Goal: Task Accomplishment & Management: Manage account settings

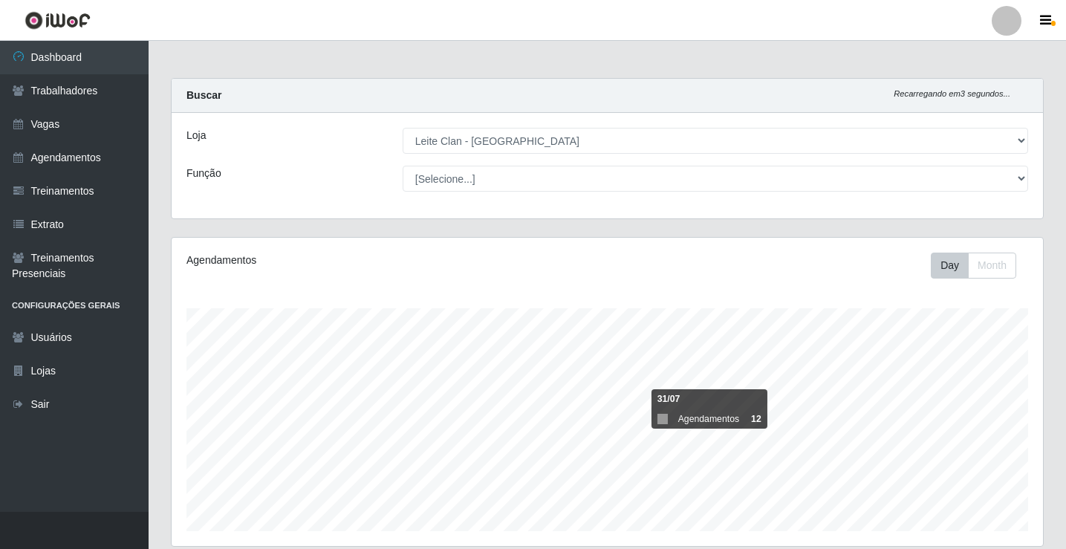
select select "452"
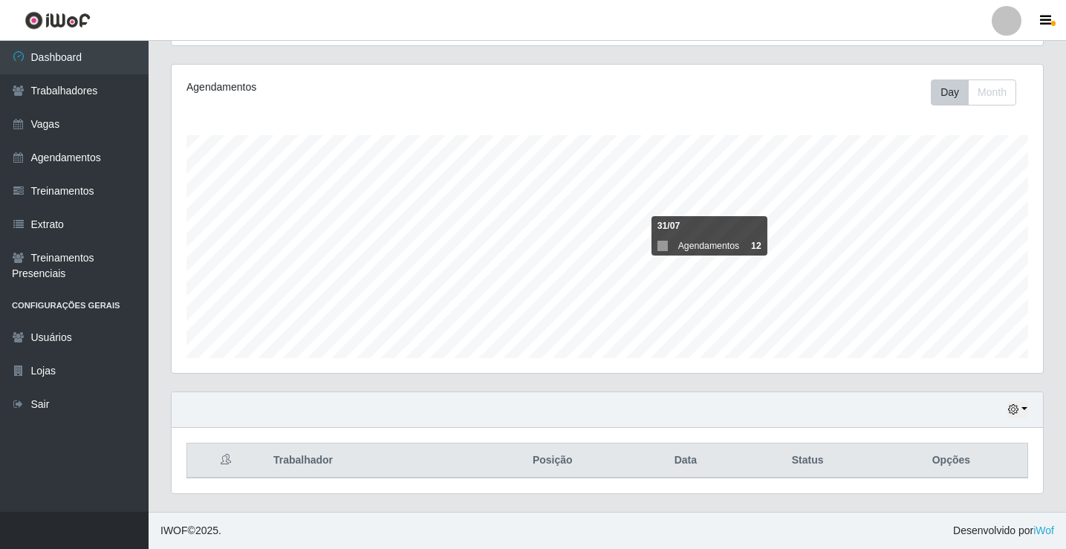
scroll to position [308, 872]
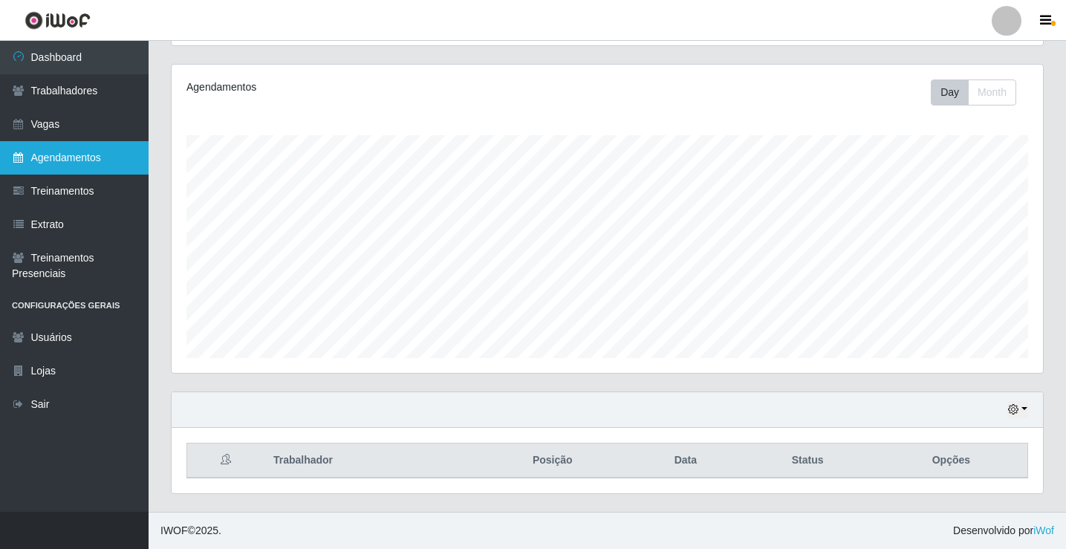
click at [97, 159] on link "Agendamentos" at bounding box center [74, 157] width 149 height 33
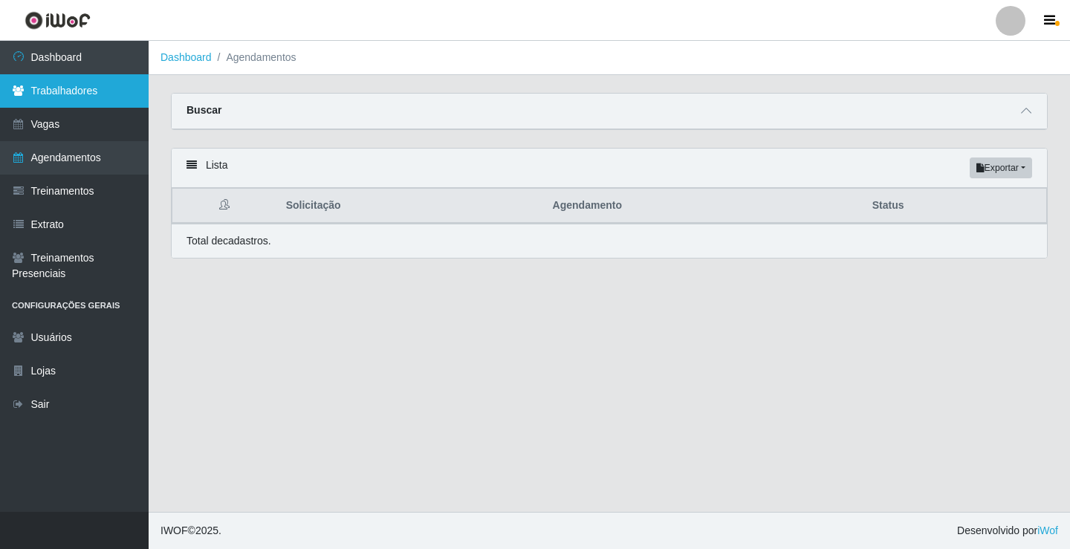
click at [83, 98] on link "Trabalhadores" at bounding box center [74, 90] width 149 height 33
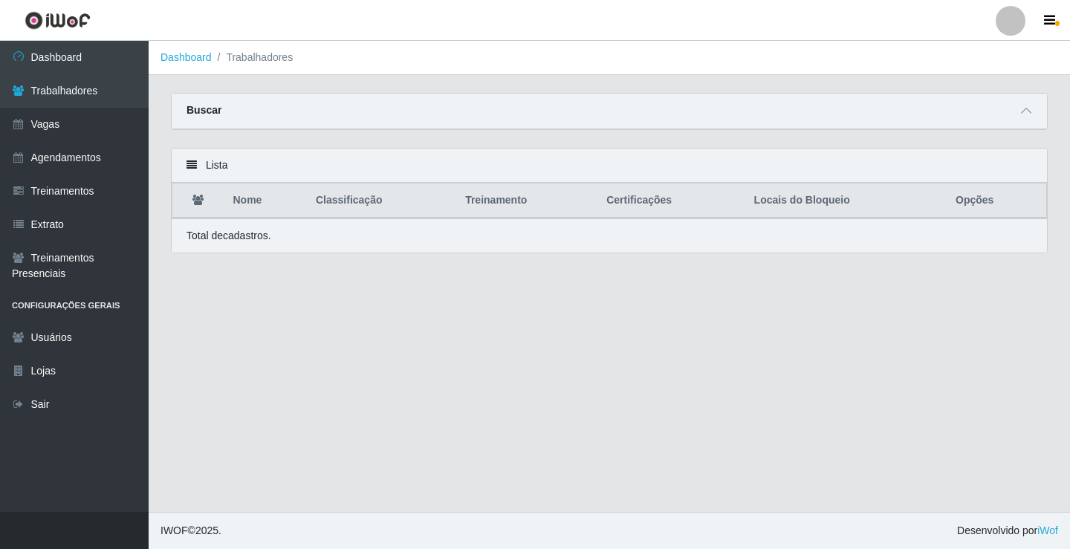
click at [1020, 111] on span at bounding box center [1026, 111] width 18 height 17
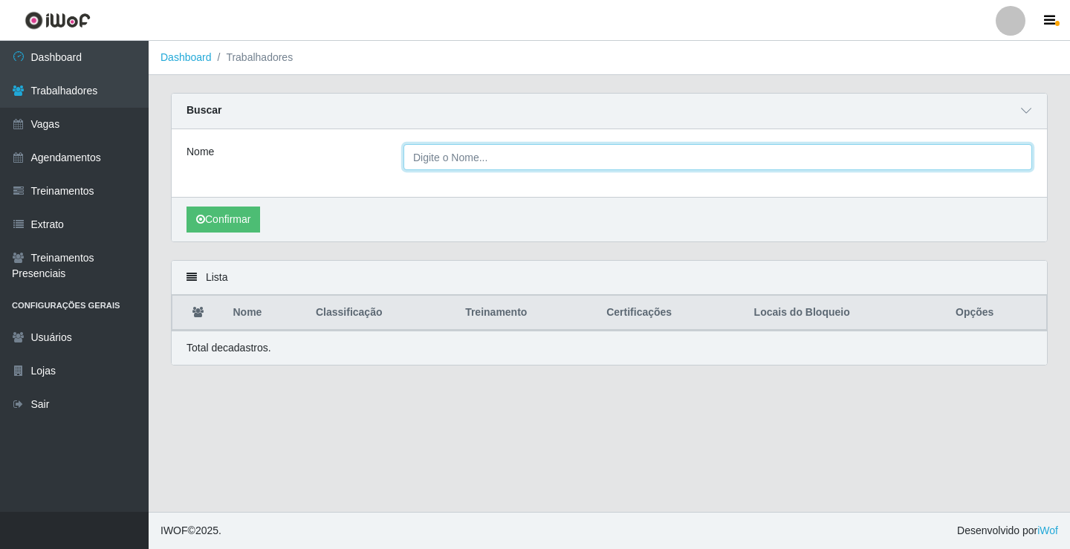
click at [513, 163] on input "Nome" at bounding box center [718, 157] width 629 height 26
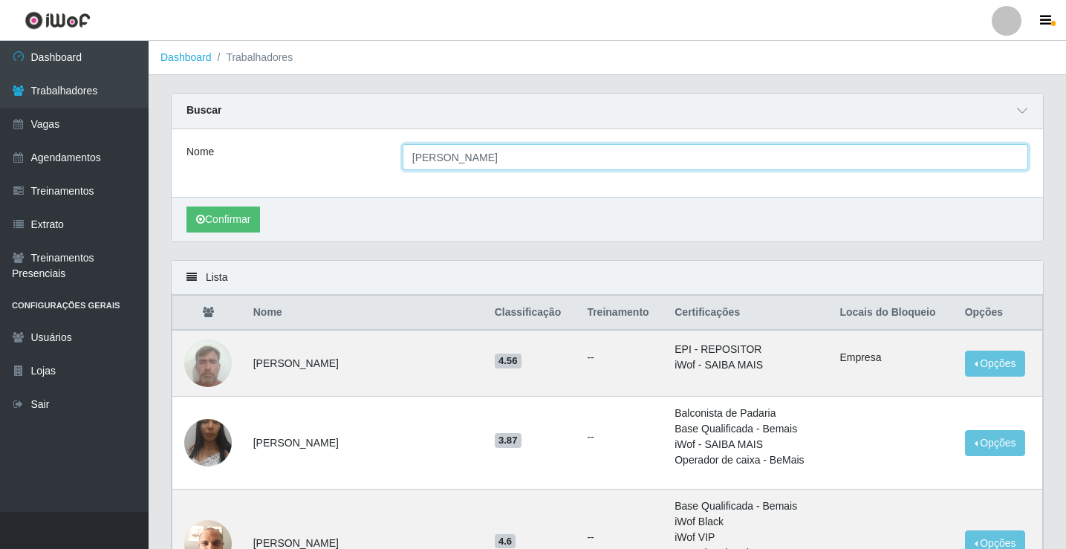
type input "[PERSON_NAME]"
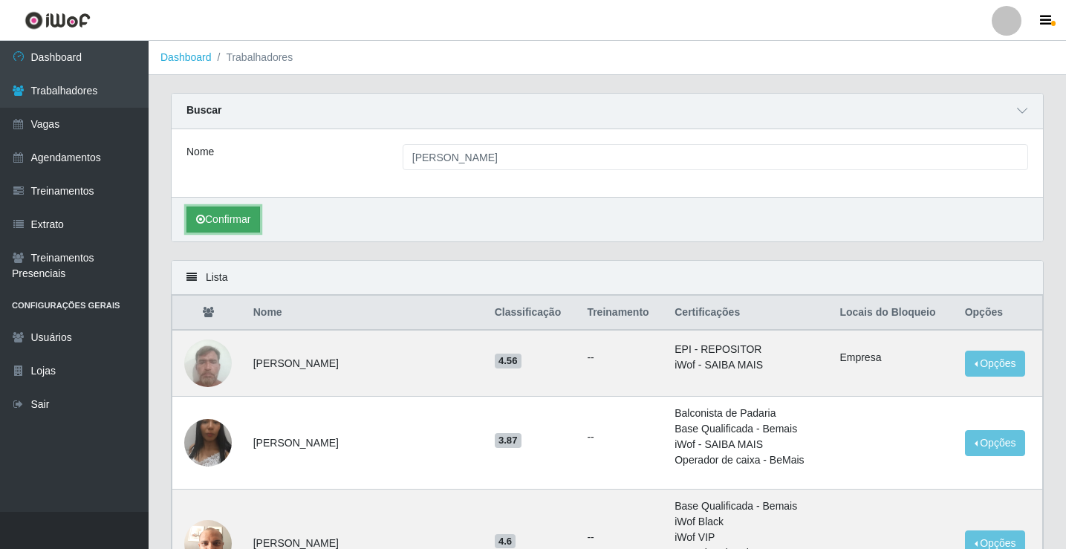
click at [224, 224] on button "Confirmar" at bounding box center [224, 220] width 74 height 26
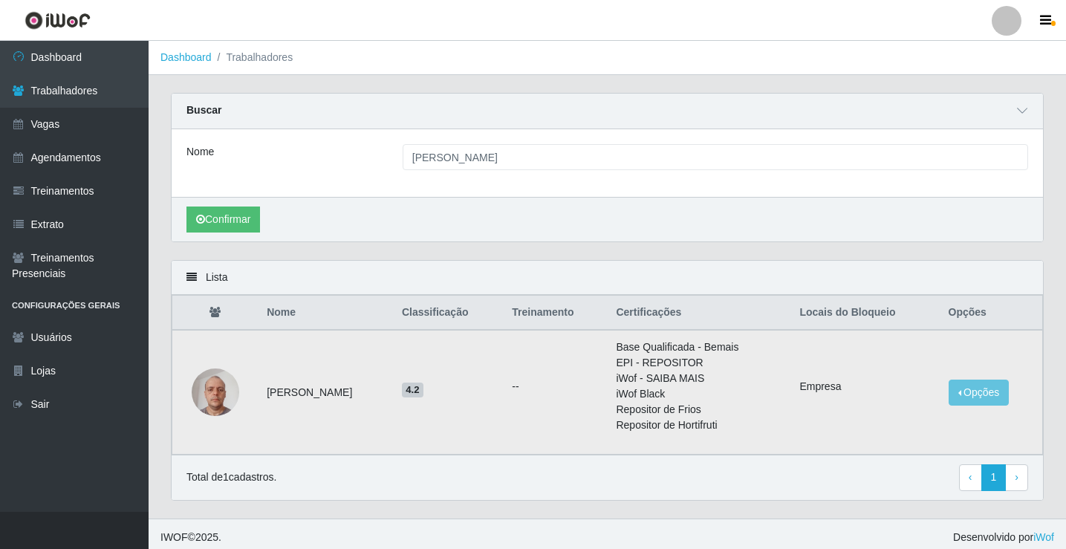
click at [224, 394] on img at bounding box center [216, 391] width 48 height 63
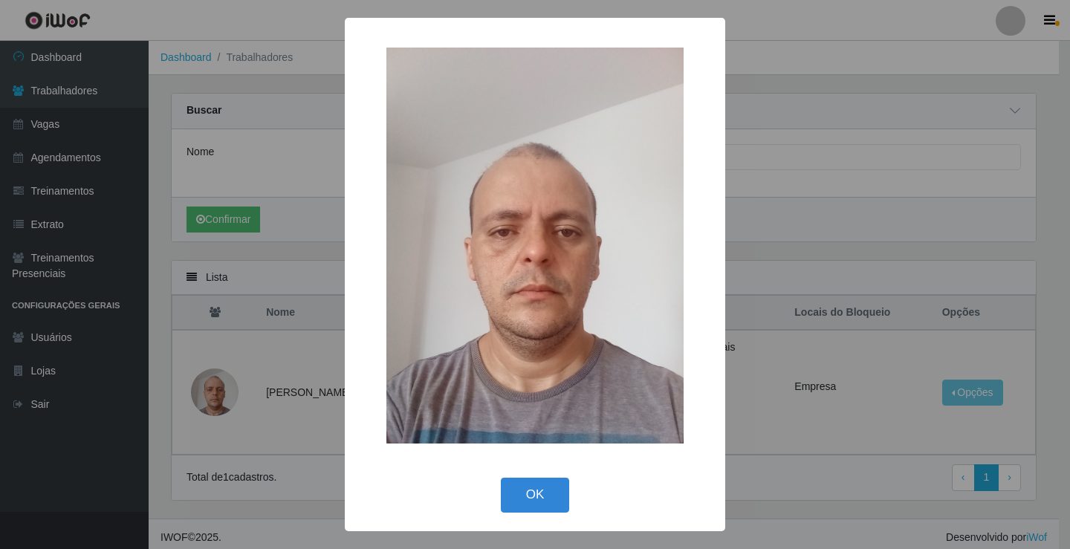
click at [239, 393] on div "× OK Cancel" at bounding box center [535, 274] width 1070 height 549
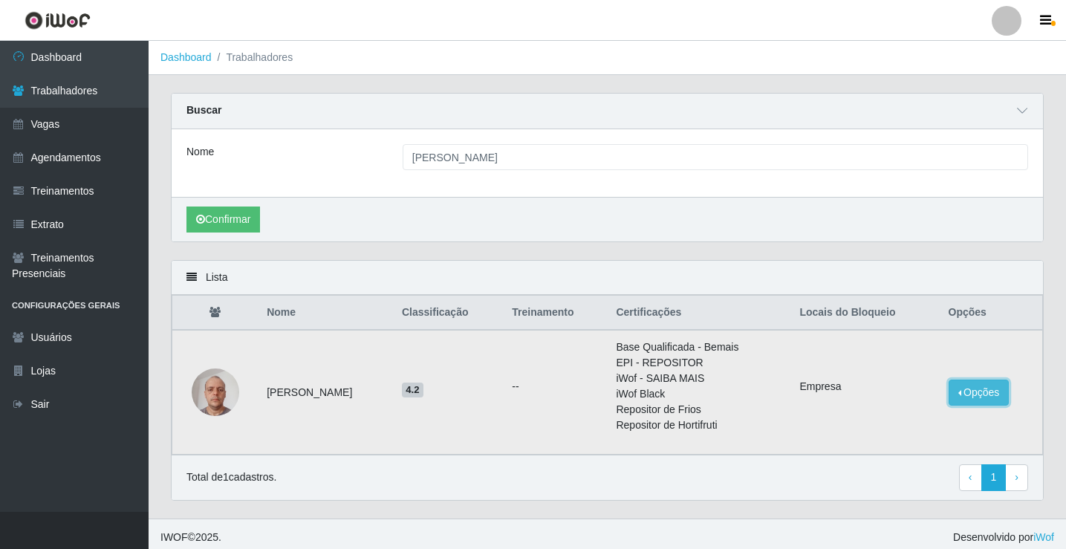
click at [983, 389] on button "Opções" at bounding box center [979, 393] width 61 height 26
click at [901, 395] on button "Desbloquear - Empresa" at bounding box center [878, 395] width 137 height 31
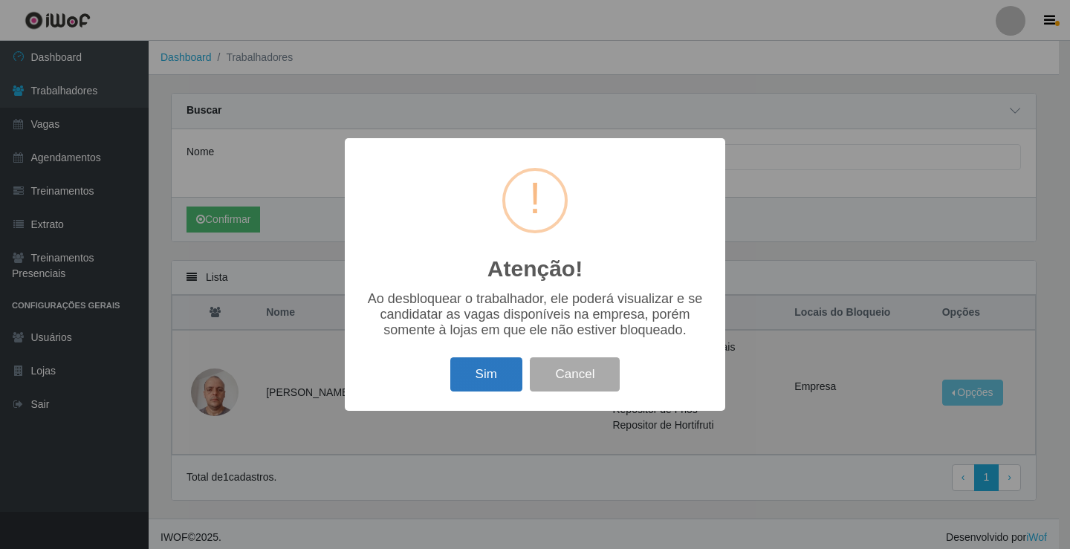
click at [499, 392] on button "Sim" at bounding box center [486, 374] width 72 height 35
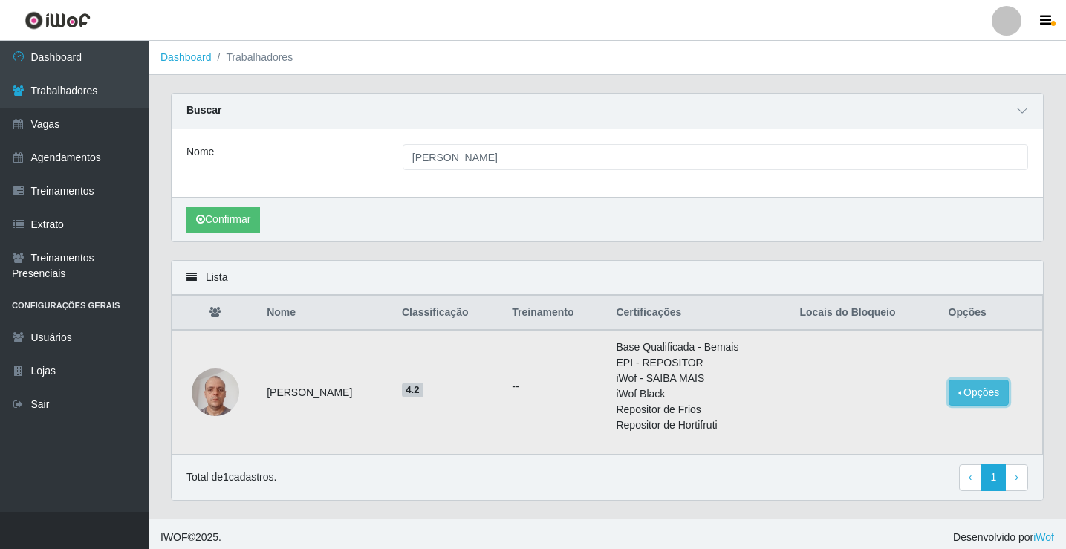
click at [993, 401] on button "Opções" at bounding box center [979, 393] width 61 height 26
drag, startPoint x: 439, startPoint y: 392, endPoint x: 423, endPoint y: 398, distance: 17.4
click at [423, 398] on td "4.2" at bounding box center [448, 392] width 110 height 125
click at [496, 401] on td "4.2" at bounding box center [448, 392] width 110 height 125
